Goal: Check status: Check status

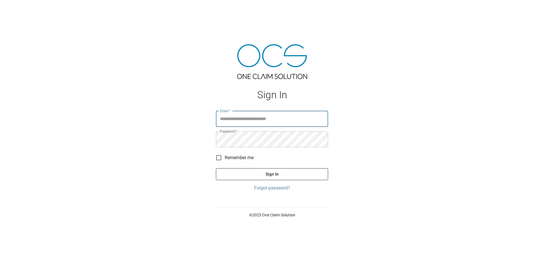
type input "**********"
click at [295, 173] on button "Sign In" at bounding box center [272, 174] width 112 height 12
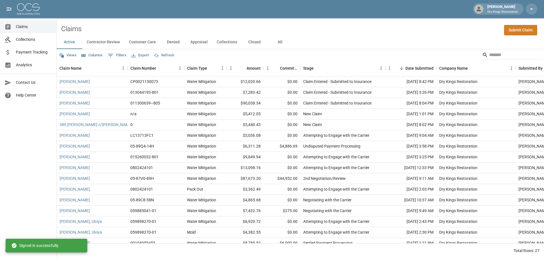
click at [275, 40] on button "All" at bounding box center [279, 42] width 25 height 14
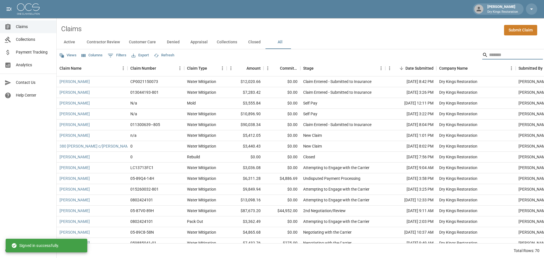
click at [516, 56] on input "Search" at bounding box center [511, 54] width 45 height 9
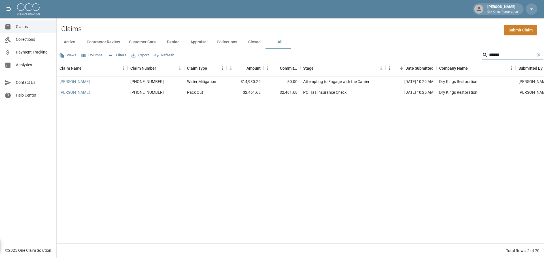
type input "******"
click at [70, 80] on link "[PERSON_NAME]" at bounding box center [74, 82] width 30 height 6
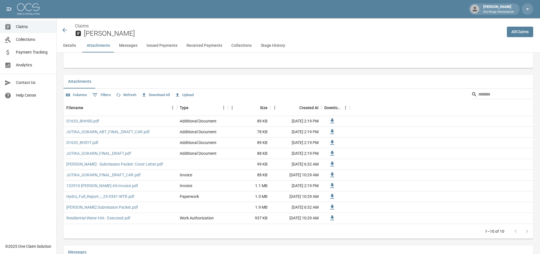
scroll to position [340, 0]
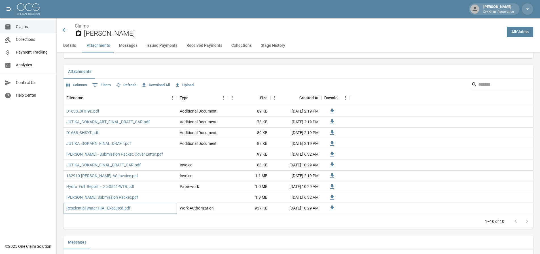
click at [117, 208] on link "Residential Water HIA - Executed.pdf" at bounding box center [98, 208] width 64 height 6
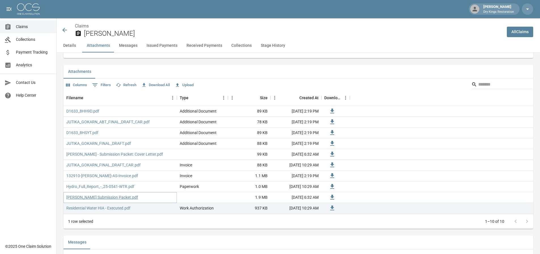
click at [112, 197] on link "[PERSON_NAME] Submission Packet.pdf" at bounding box center [102, 197] width 72 height 6
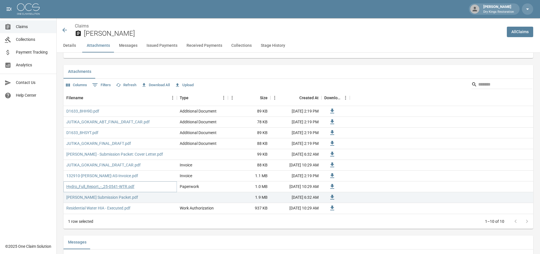
click at [114, 184] on link "Hydro_Full_Report_-_25-0541-WTR.pdf" at bounding box center [100, 187] width 68 height 6
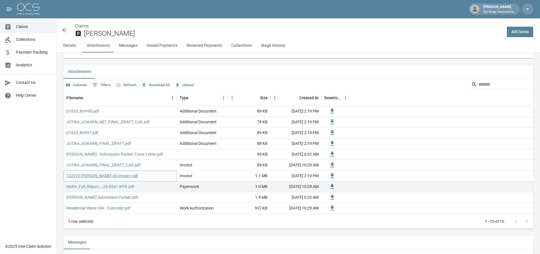
click at [111, 173] on link "132910-[PERSON_NAME]-AS-Invoice.pdf" at bounding box center [102, 176] width 72 height 6
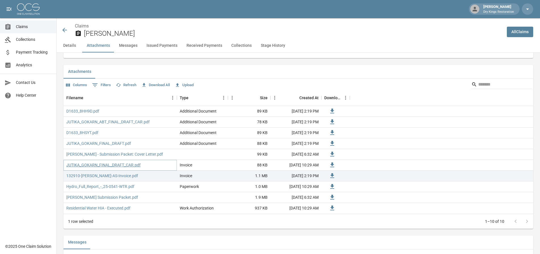
click at [122, 164] on link "JUTIKA_GOKARN_FINAL_DRAFT_CAR.pdf" at bounding box center [103, 165] width 74 height 6
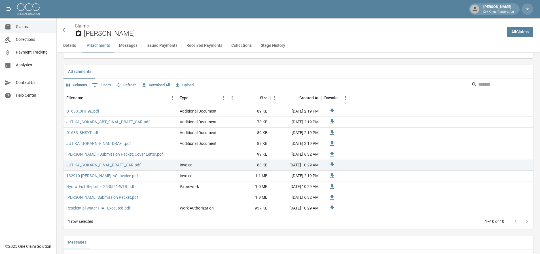
click at [164, 25] on ol "Claims" at bounding box center [288, 26] width 427 height 7
